Goal: Information Seeking & Learning: Learn about a topic

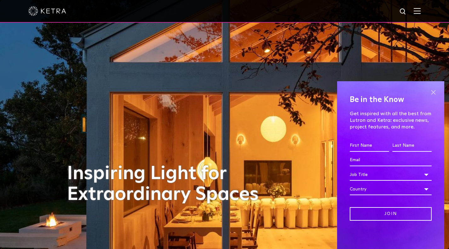
click at [433, 91] on span at bounding box center [433, 92] width 9 height 9
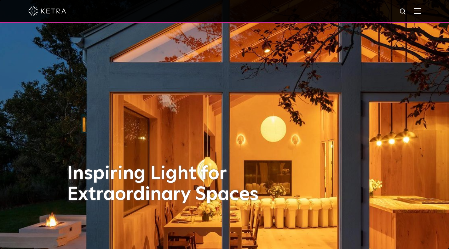
click at [421, 10] on img at bounding box center [417, 11] width 7 height 6
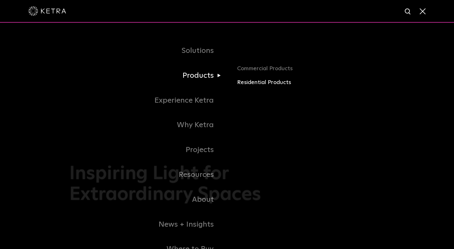
click at [263, 84] on link "Residential Products" at bounding box center [311, 82] width 148 height 9
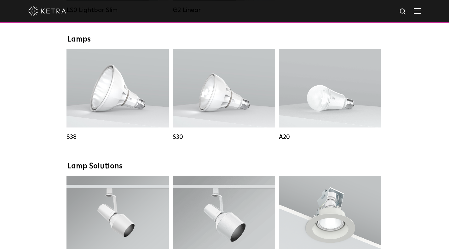
scroll to position [354, 0]
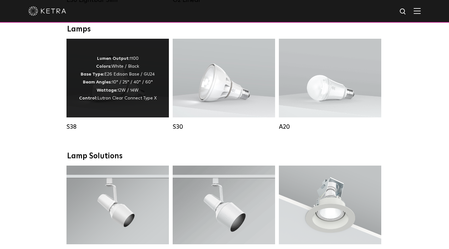
click at [124, 80] on p "Lumen Output: 1100 Colors: White / Black Base Type: E26 Edison Base / GU24 Beam…" at bounding box center [118, 79] width 78 height 48
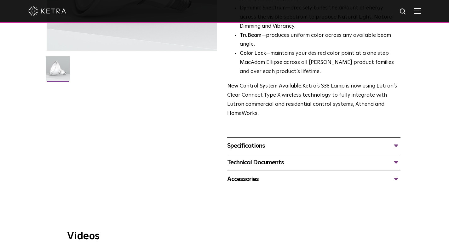
scroll to position [265, 0]
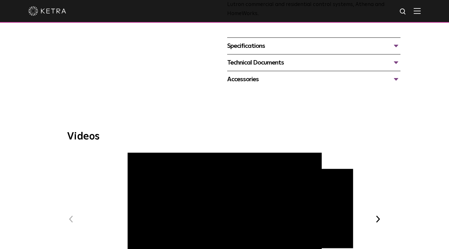
click at [257, 51] on div "Specifications" at bounding box center [314, 46] width 174 height 10
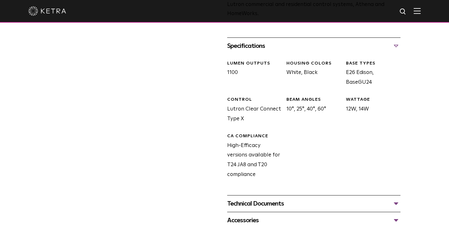
click at [238, 209] on div "Technical Documents" at bounding box center [314, 204] width 174 height 10
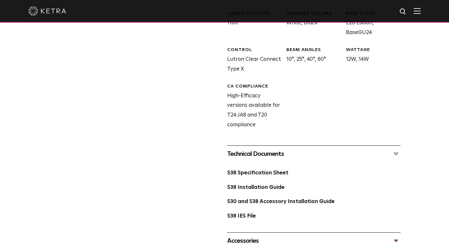
scroll to position [350, 0]
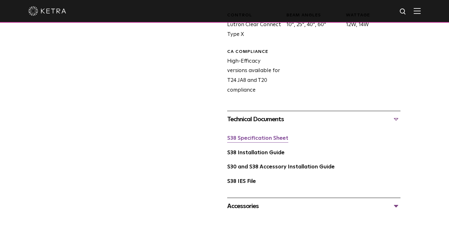
click at [251, 141] on link "S38 Specification Sheet" at bounding box center [257, 138] width 61 height 5
